Goal: Information Seeking & Learning: Learn about a topic

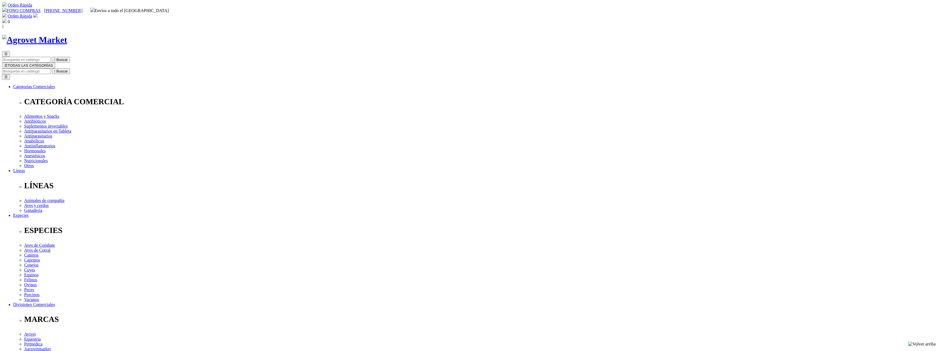
drag, startPoint x: 555, startPoint y: 71, endPoint x: 474, endPoint y: 73, distance: 81.0
drag, startPoint x: 508, startPoint y: 71, endPoint x: 474, endPoint y: 71, distance: 34.3
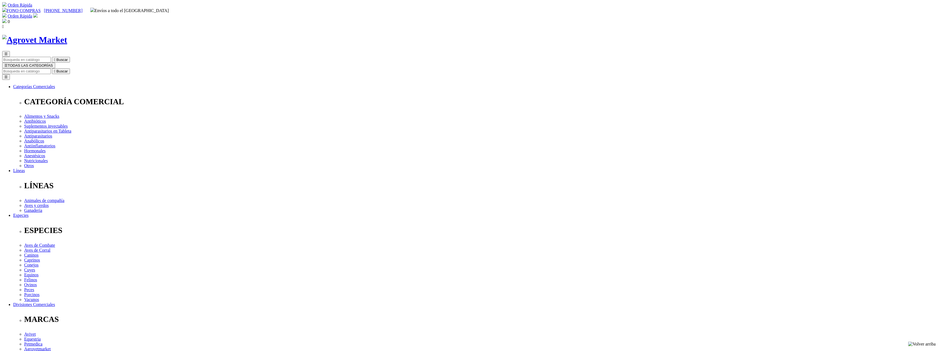
copy h1 "Sebocalm®"
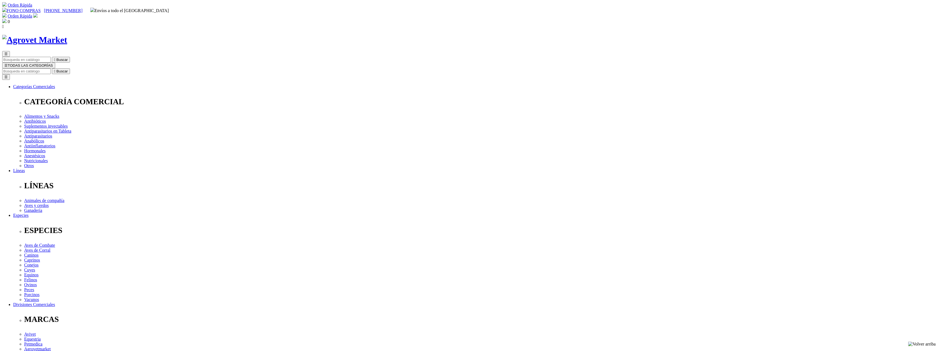
drag, startPoint x: 512, startPoint y: 86, endPoint x: 514, endPoint y: 89, distance: 3.9
drag, startPoint x: 568, startPoint y: 139, endPoint x: 474, endPoint y: 141, distance: 94.2
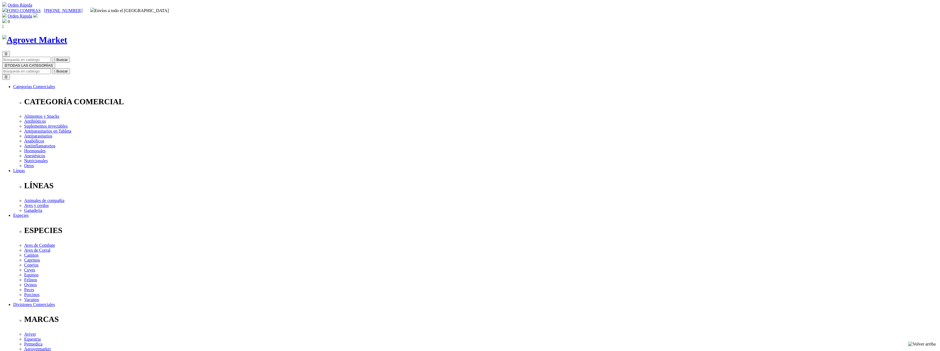
copy span "Shampoo hipoalergénico para perros y gatos"
drag, startPoint x: 320, startPoint y: 259, endPoint x: 372, endPoint y: 257, distance: 52.2
copy p "Para la limpieza de la piel"
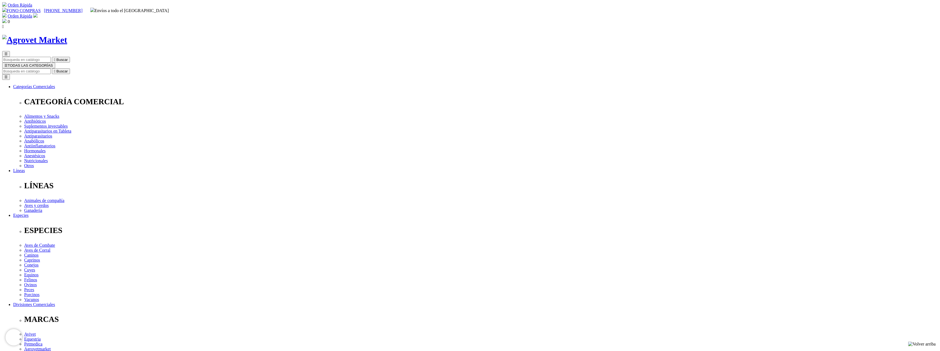
click at [415, 189] on link at bounding box center [415, 189] width 0 height 0
click at [38, 13] on img at bounding box center [35, 15] width 4 height 4
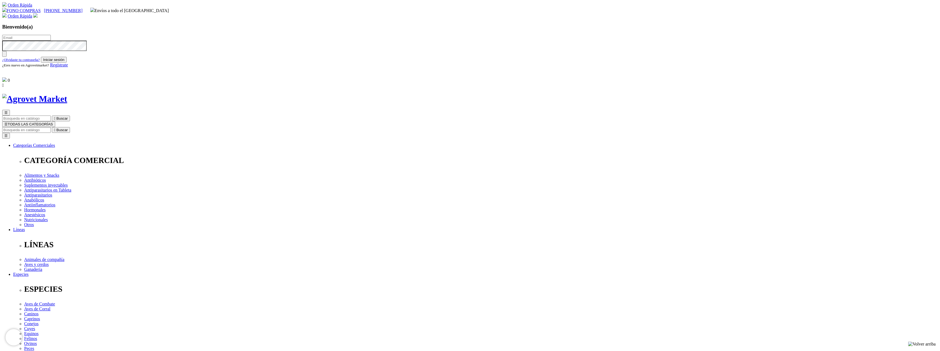
click at [67, 63] on button "Iniciar sesión" at bounding box center [54, 60] width 26 height 6
click at [51, 37] on input "text" at bounding box center [26, 38] width 49 height 6
click at [68, 67] on span "Regístrate" at bounding box center [59, 65] width 18 height 5
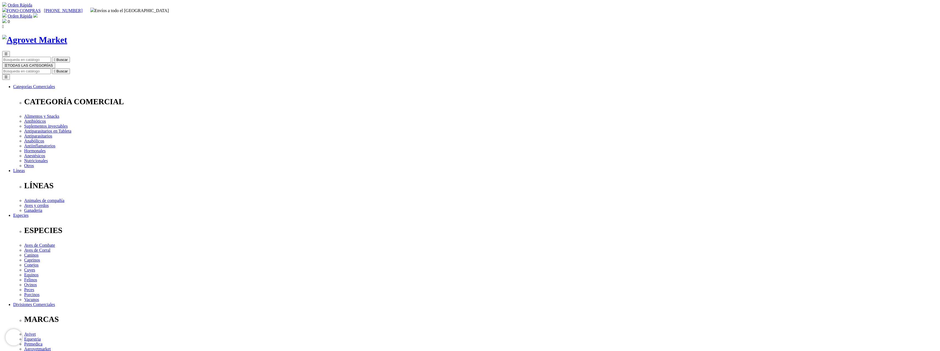
drag, startPoint x: 647, startPoint y: 98, endPoint x: 635, endPoint y: 96, distance: 12.5
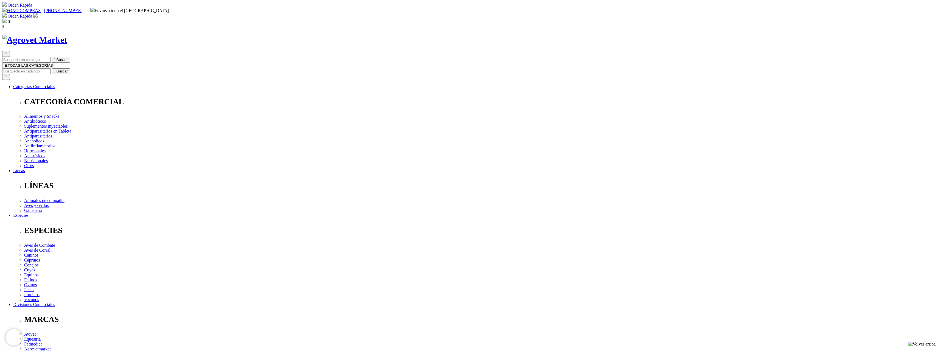
drag, startPoint x: 515, startPoint y: 89, endPoint x: 472, endPoint y: 90, distance: 42.6
copy p "Shampoo medicado"
